Goal: Information Seeking & Learning: Learn about a topic

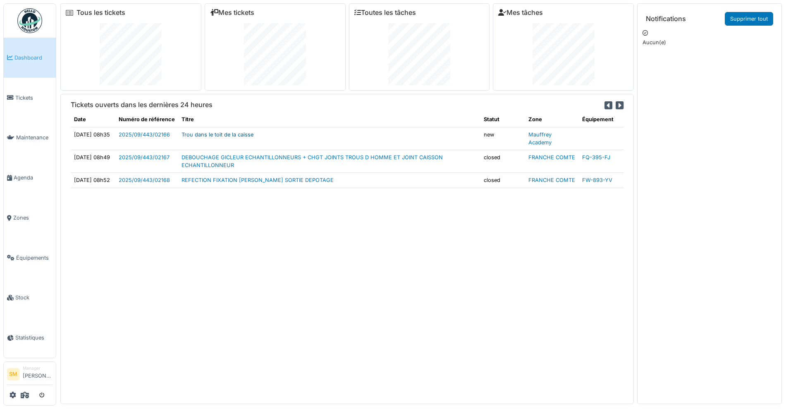
click at [253, 134] on link "Trou dans le toit de la caisse" at bounding box center [217, 134] width 72 height 6
click at [221, 180] on link "REFECTION FIXATION VANNE TUYAU SORTIE DEPOTAGE" at bounding box center [257, 180] width 152 height 6
click at [224, 158] on link "DEBOUCHAGE GICLEUR ECHANTILLONNEURS + CHGT JOINTS TROUS D HOMME ET JOINT CAISSO…" at bounding box center [311, 161] width 261 height 14
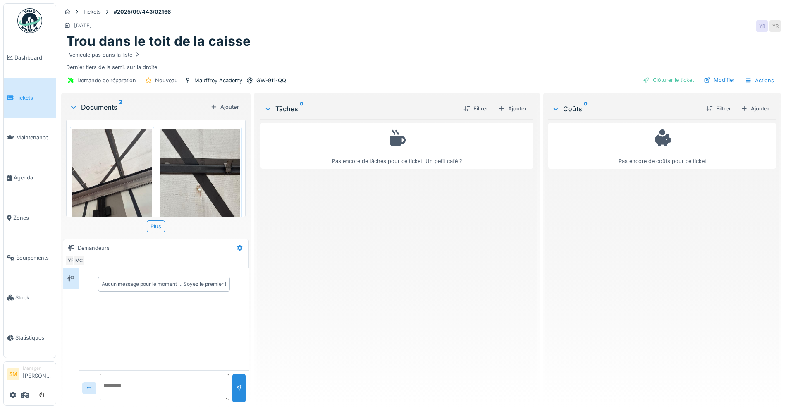
click at [136, 148] on img at bounding box center [112, 182] width 80 height 107
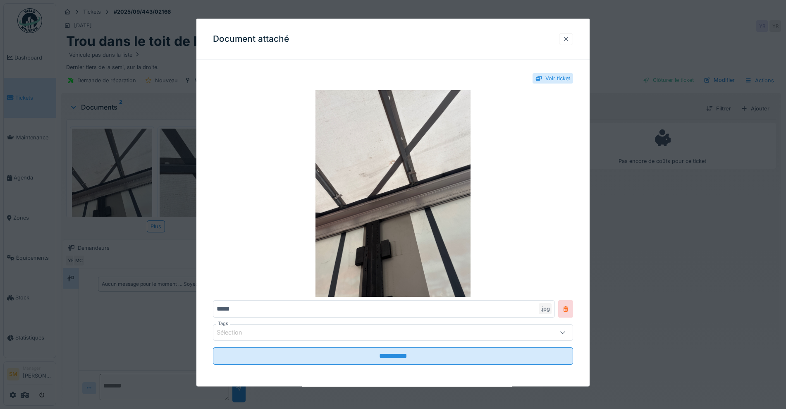
click at [569, 39] on div at bounding box center [565, 39] width 7 height 8
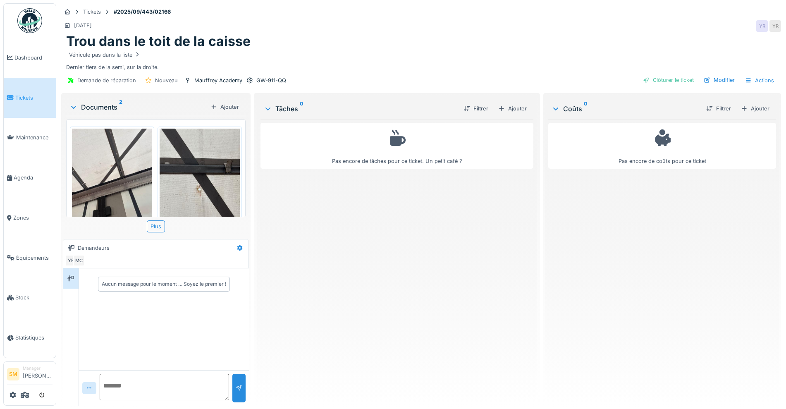
click at [162, 178] on img at bounding box center [200, 182] width 80 height 107
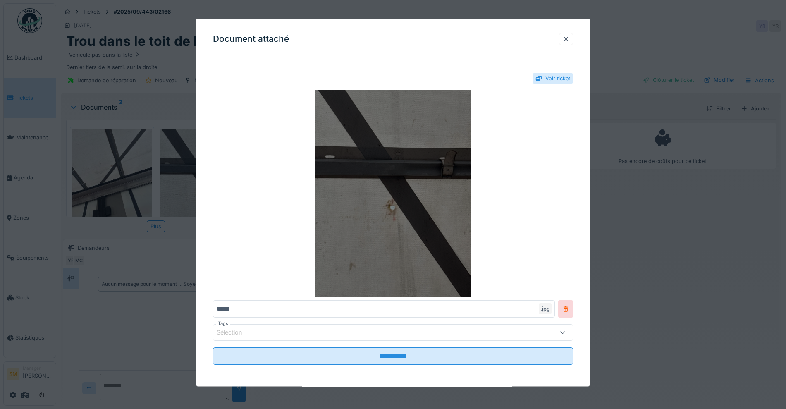
click at [423, 165] on img at bounding box center [393, 193] width 360 height 207
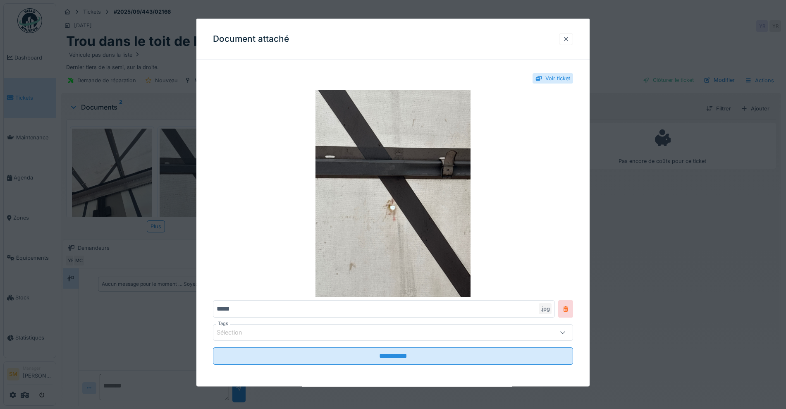
click at [569, 42] on div at bounding box center [565, 39] width 7 height 8
